Goal: Task Accomplishment & Management: Manage account settings

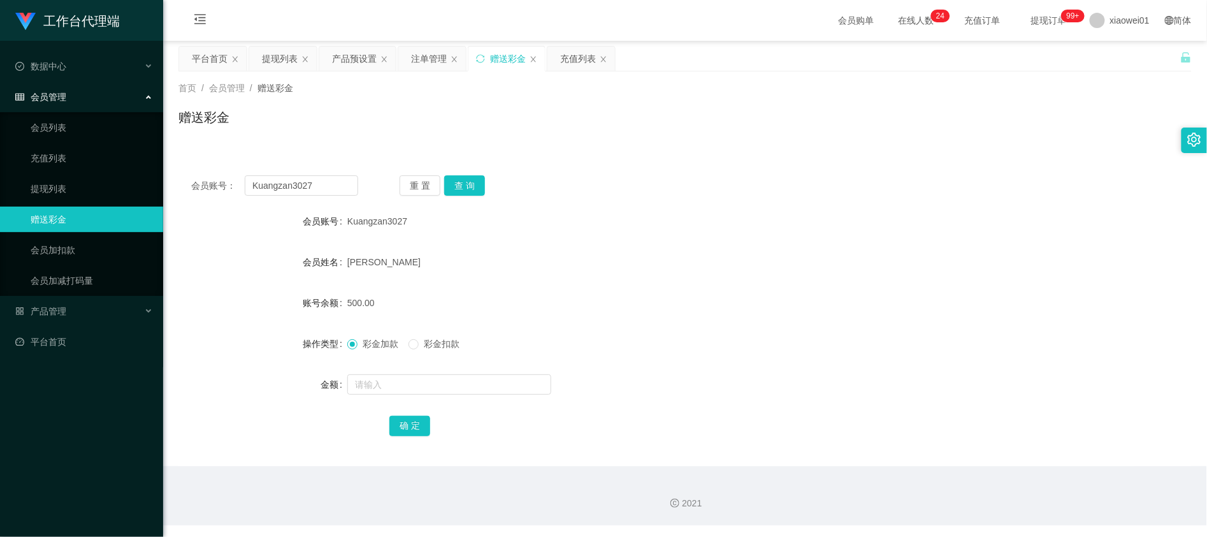
click at [0, 149] on html "工作台代理端 数据中心 会员管理 会员列表 充值列表 提现列表 赠送彩金 会员加扣款 会员加减打码量 产品管理 平台首页 保存配置 重置配置 整体风格设置 主…" at bounding box center [603, 268] width 1207 height 537
type input "Yiong66"
click at [461, 186] on button "查 询" at bounding box center [464, 185] width 41 height 20
click at [431, 391] on input "text" at bounding box center [449, 384] width 204 height 20
type input "1"
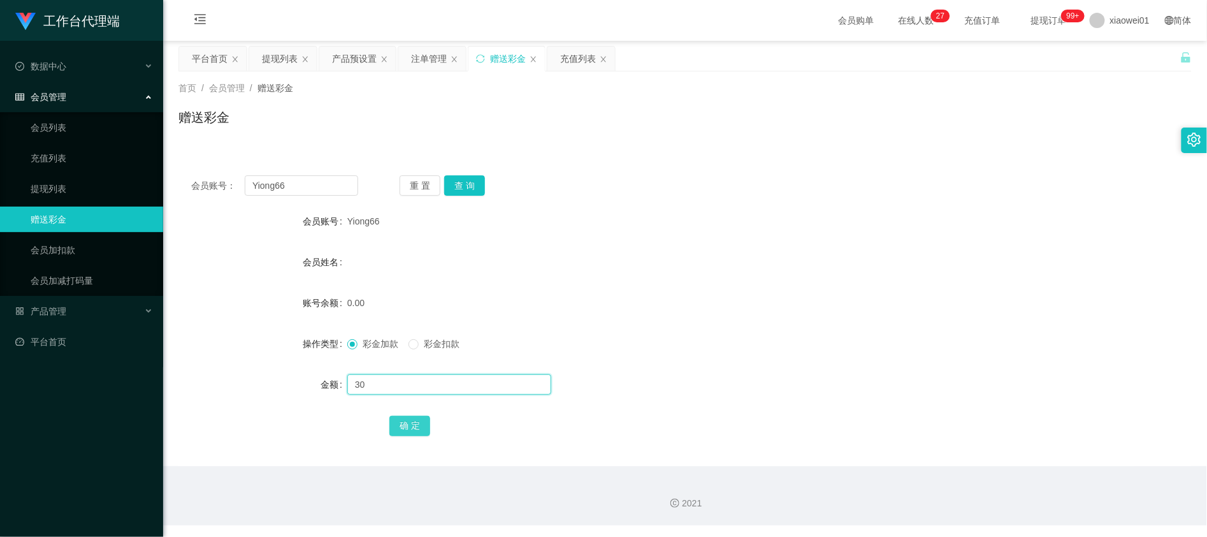
type input "30"
click at [416, 419] on button "确 定" at bounding box center [409, 426] width 41 height 20
click at [694, 279] on form "会员账号 Yiong66 会员姓名 账号余额 30.00 操作类型 彩金加款 彩金扣款 金额 确 定" at bounding box center [685, 322] width 1014 height 229
click at [433, 59] on div "注单管理" at bounding box center [429, 59] width 36 height 24
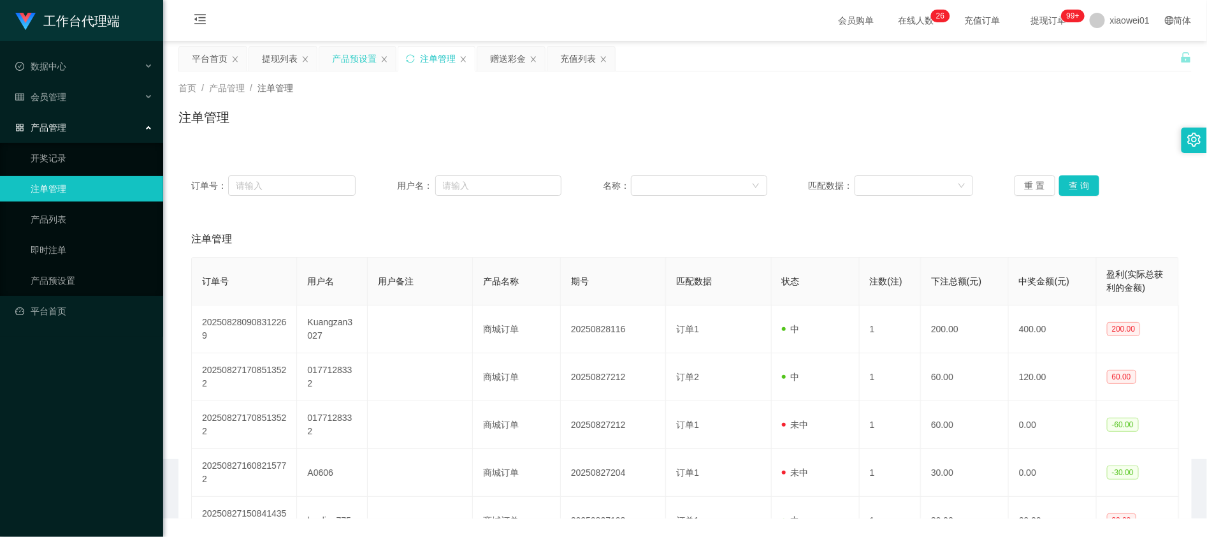
click at [351, 64] on div "产品预设置" at bounding box center [354, 59] width 45 height 24
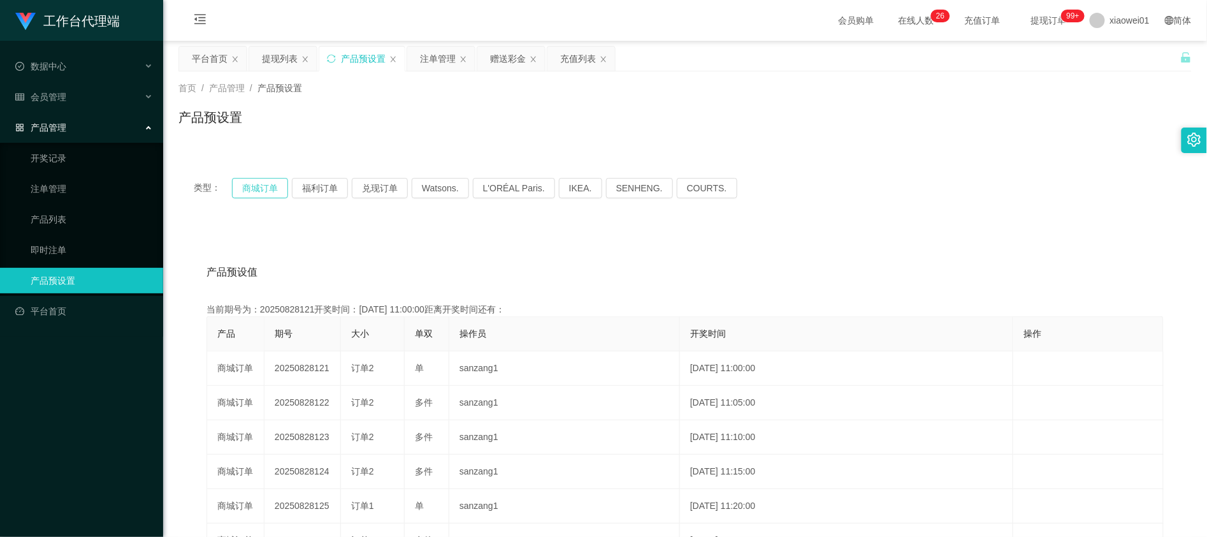
click at [237, 182] on button "商城订单" at bounding box center [260, 188] width 56 height 20
click at [252, 184] on button "商城订单" at bounding box center [260, 188] width 56 height 20
